Goal: Task Accomplishment & Management: Use online tool/utility

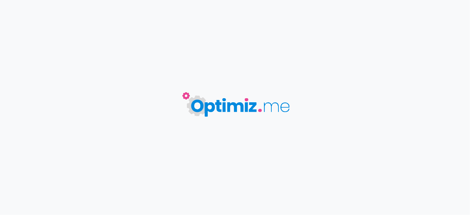
type input "Acompte sur salaire"
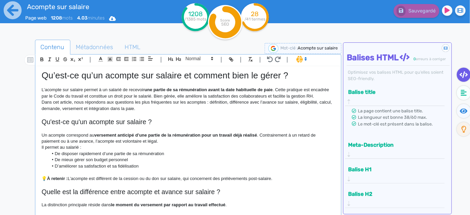
click at [221, 167] on li "D’améliorer sa satisfaction et sa fidélisation" at bounding box center [191, 166] width 286 height 6
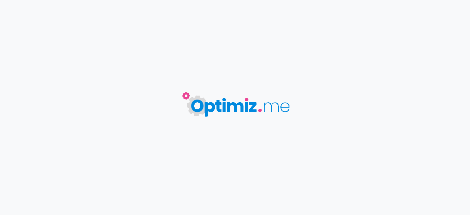
type input "Acompte sur salaire"
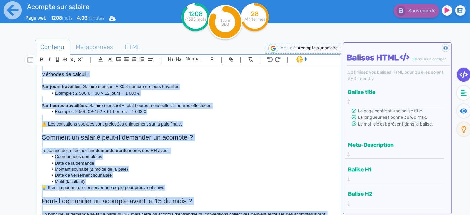
scroll to position [369, 0]
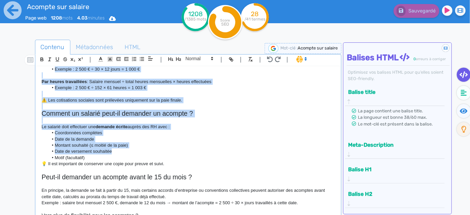
drag, startPoint x: 41, startPoint y: 89, endPoint x: 244, endPoint y: 141, distance: 210.1
click at [244, 145] on div "Qu’est-ce qu’un acompte sur salaire et comment bien le gérer ? L’acompte sur sa…" at bounding box center [188, 141] width 303 height 150
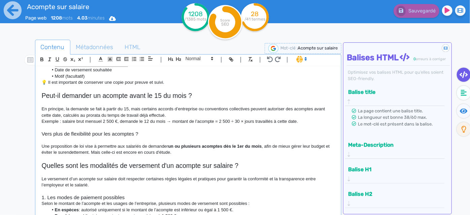
scroll to position [461, 0]
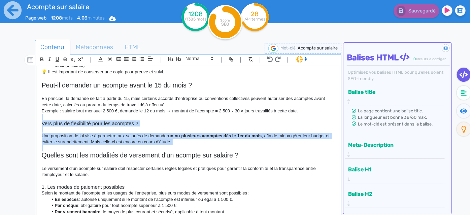
drag, startPoint x: 216, startPoint y: 145, endPoint x: 38, endPoint y: 119, distance: 180.0
click at [38, 119] on div "Qu’est-ce qu’un acompte sur salaire et comment bien le gérer ? L’acompte sur sa…" at bounding box center [188, 141] width 303 height 150
copy div "Vers plus de flexibilité pour les acomptes ? Une proposition de loi vise à perm…"
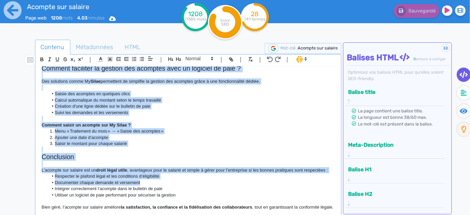
scroll to position [797, 0]
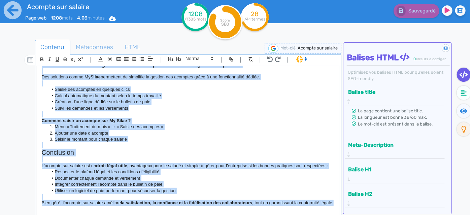
drag, startPoint x: 41, startPoint y: 94, endPoint x: 248, endPoint y: 203, distance: 234.6
click at [248, 203] on div "Qu’est-ce qu’un acompte sur salaire et comment bien le gérer ? L’acompte sur sa…" at bounding box center [188, 141] width 303 height 150
copy div "Loremip dolo sit ametconse ad elitseddo e'te incidid utl etdolor ? Ma aliquaeni…"
click at [71, 49] on span "Métadonnées" at bounding box center [95, 47] width 48 height 18
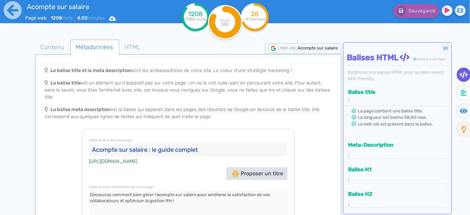
drag, startPoint x: 216, startPoint y: 139, endPoint x: 80, endPoint y: 138, distance: 135.3
click at [80, 138] on div "Le balise title et la meta description sont les ambassadrices de votre site, Le…" at bounding box center [188, 148] width 304 height 168
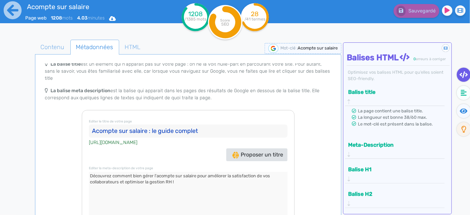
scroll to position [38, 0]
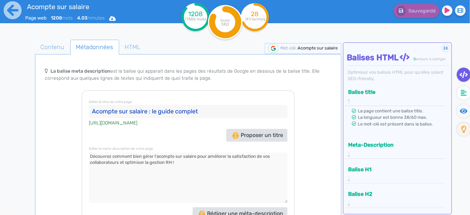
drag, startPoint x: 192, startPoint y: 154, endPoint x: 62, endPoint y: 143, distance: 130.3
click at [62, 143] on div "Le balise title et la meta description sont les ambassadrices de votre site, Le…" at bounding box center [188, 148] width 304 height 168
